Goal: Information Seeking & Learning: Learn about a topic

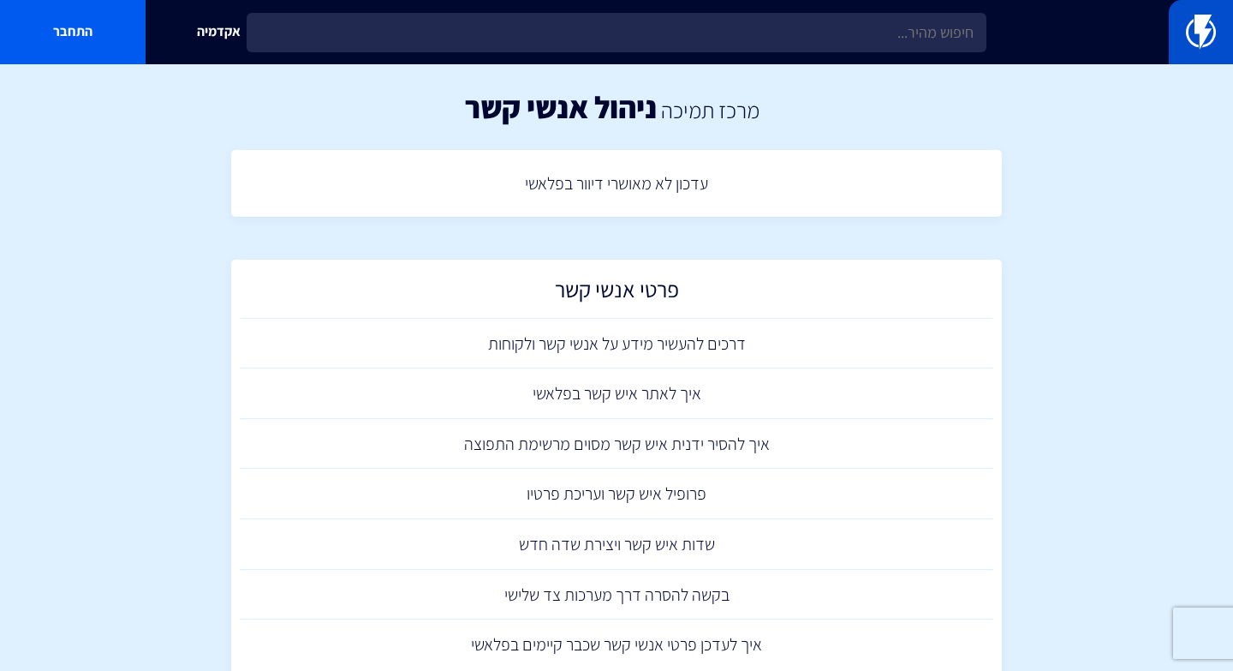
click at [1211, 49] on img at bounding box center [1201, 32] width 30 height 34
